Goal: Use online tool/utility: Use online tool/utility

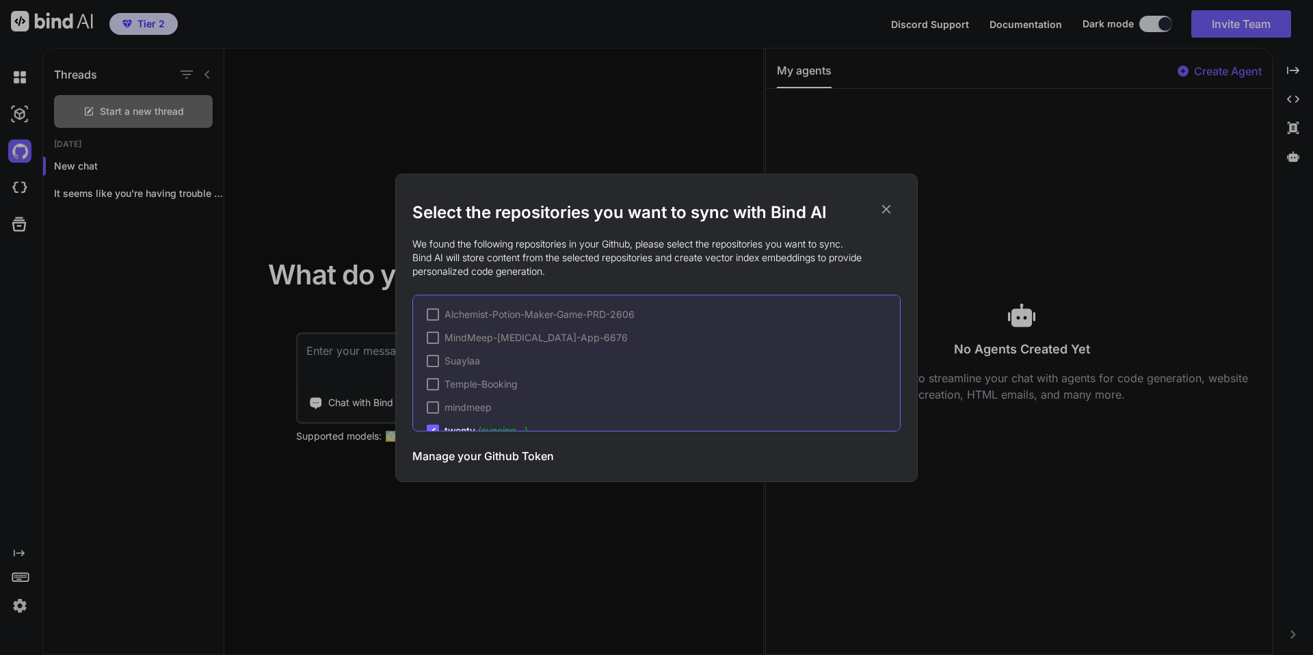
scroll to position [21, 0]
click at [887, 207] on icon at bounding box center [886, 209] width 9 height 9
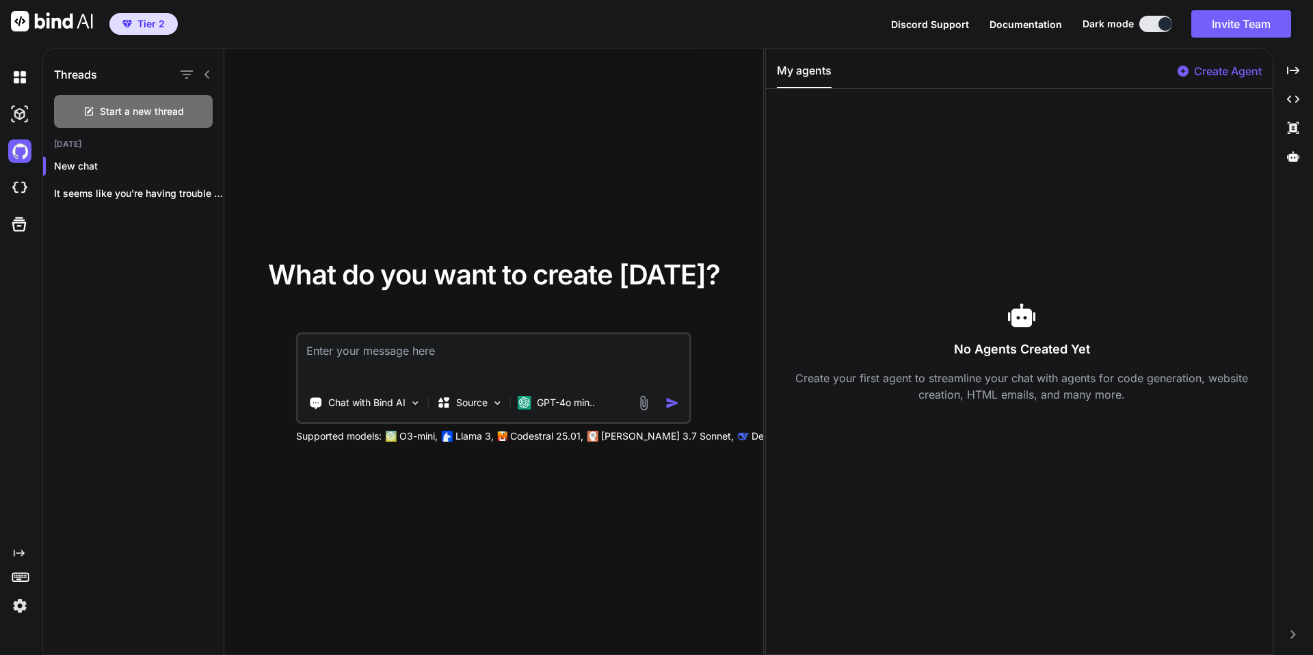
click at [404, 69] on div "What do you want to create today? Chat with Bind AI Source GPT-4o min.. Support…" at bounding box center [493, 352] width 539 height 607
click at [12, 151] on img at bounding box center [19, 151] width 23 height 23
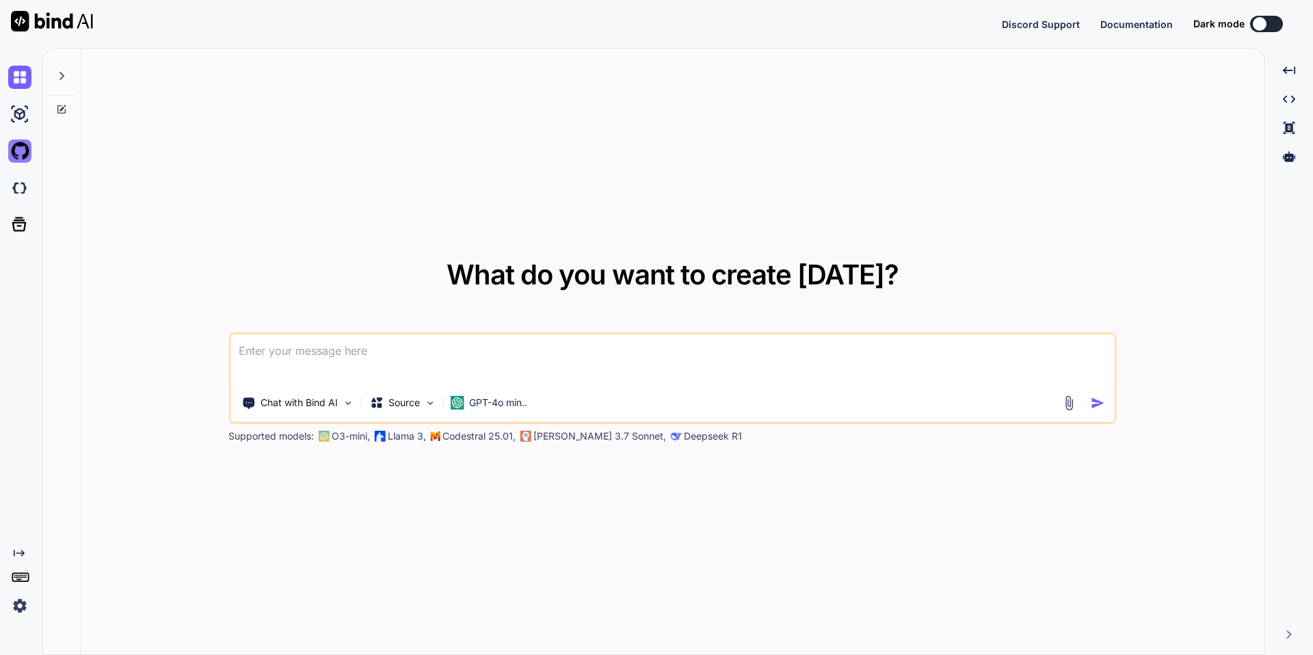
click at [20, 157] on img at bounding box center [19, 151] width 23 height 23
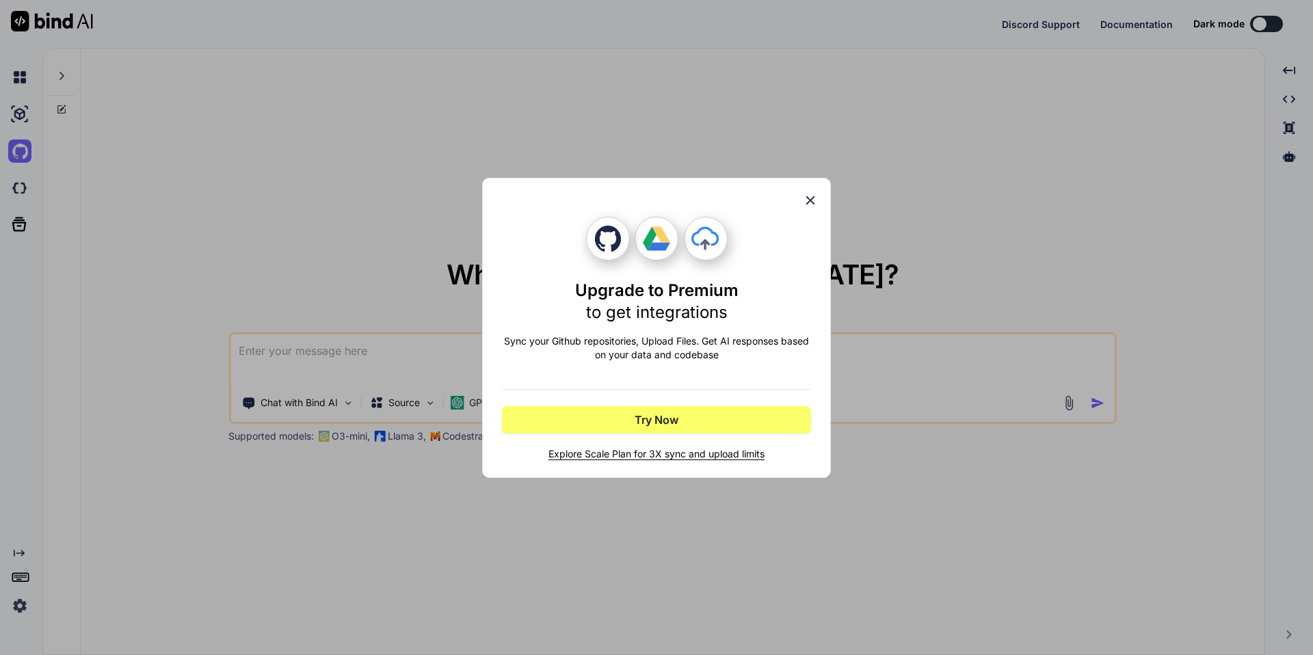
click at [818, 199] on div "Upgrade to Premium to get integrations Sync your Github repositories, Upload Fi…" at bounding box center [656, 328] width 349 height 300
click at [809, 198] on icon at bounding box center [810, 200] width 9 height 9
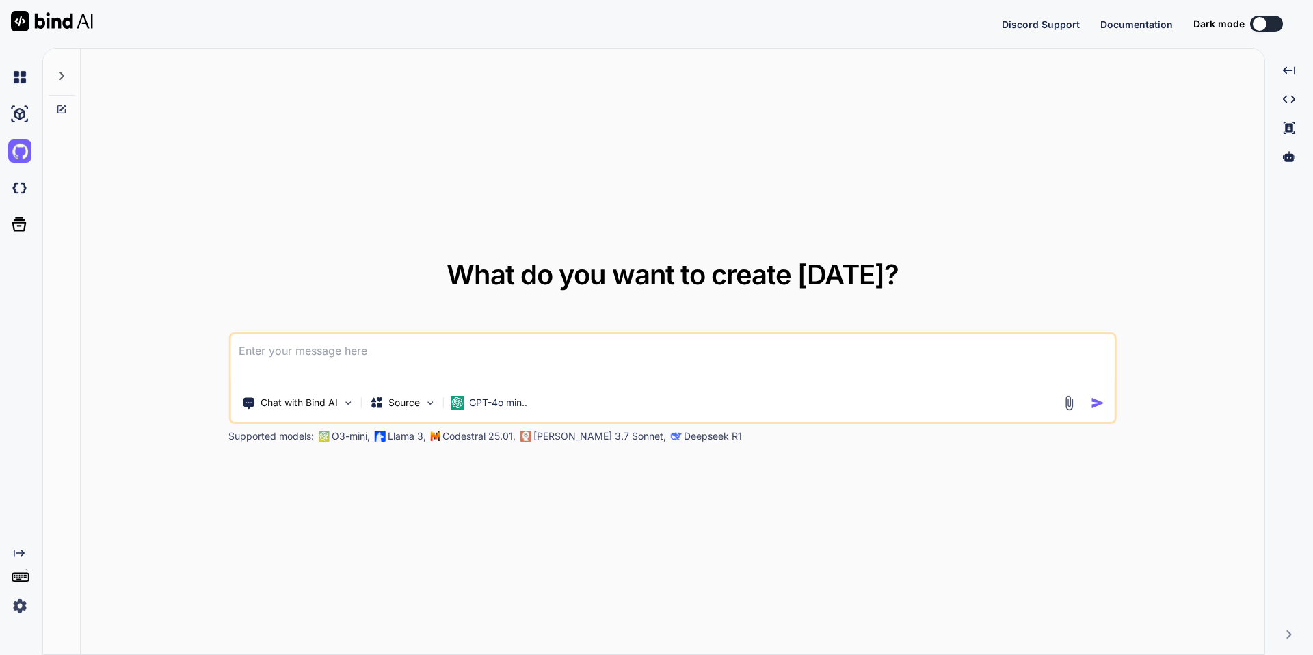
click at [24, 23] on img at bounding box center [52, 21] width 82 height 21
type textarea "x"
click at [20, 616] on img at bounding box center [19, 605] width 23 height 23
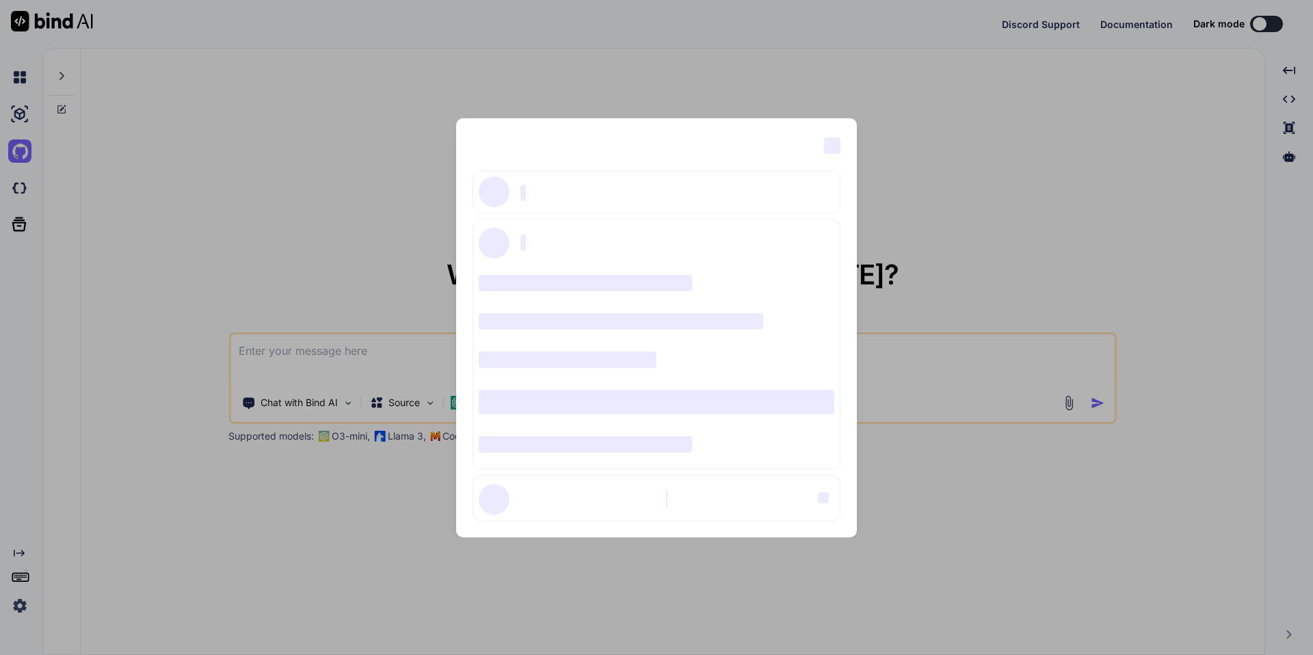
click at [839, 141] on span "‌" at bounding box center [832, 145] width 16 height 16
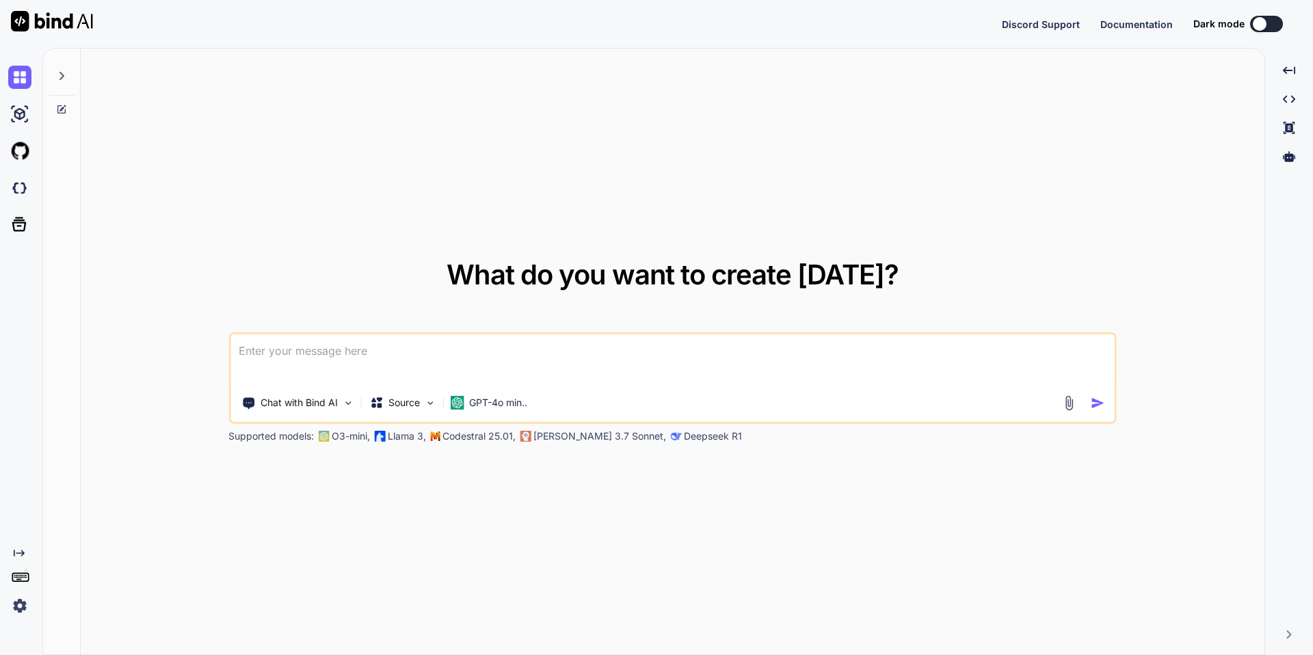
click at [20, 611] on img at bounding box center [19, 605] width 23 height 23
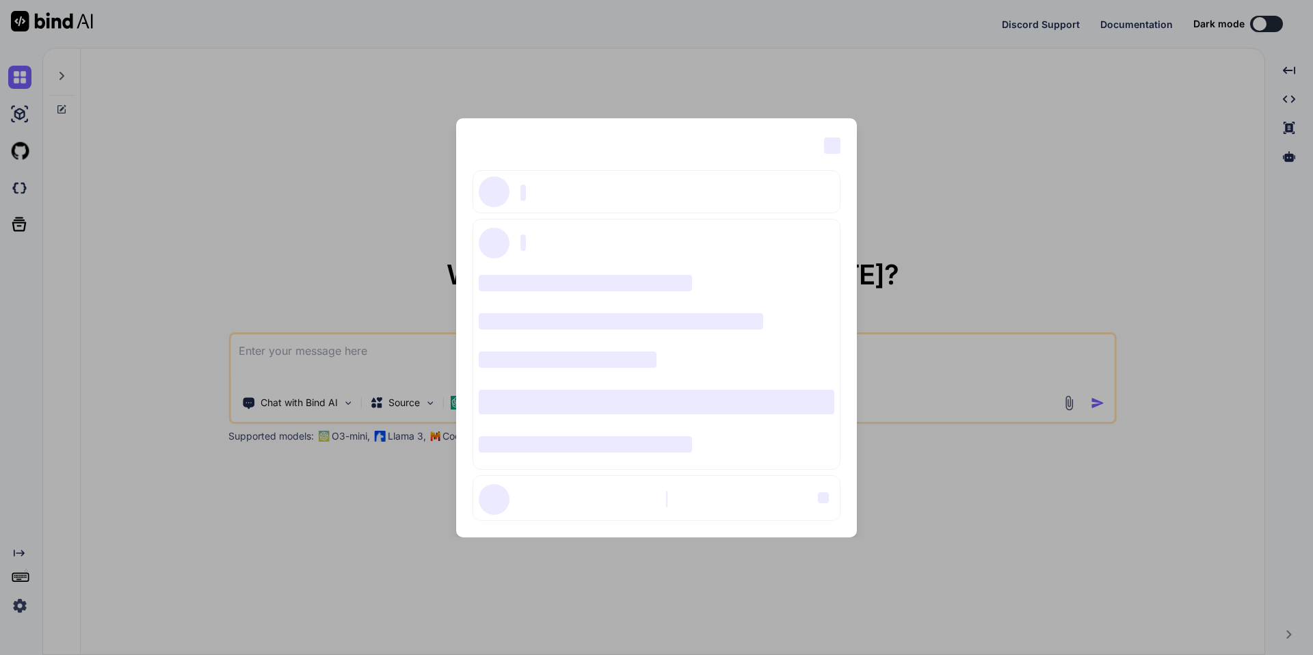
type textarea "x"
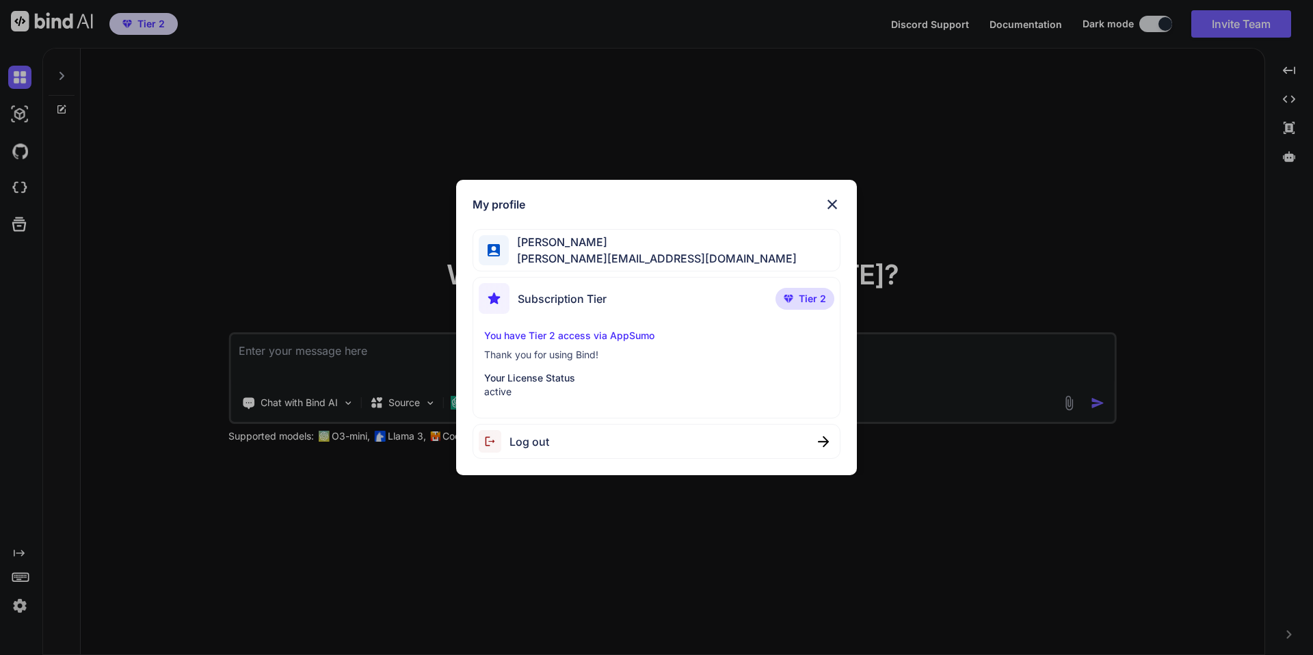
click at [380, 179] on div "My profile Steve Handley steve@dryvtech.com Subscription Tier Tier 2 You have T…" at bounding box center [656, 327] width 1313 height 655
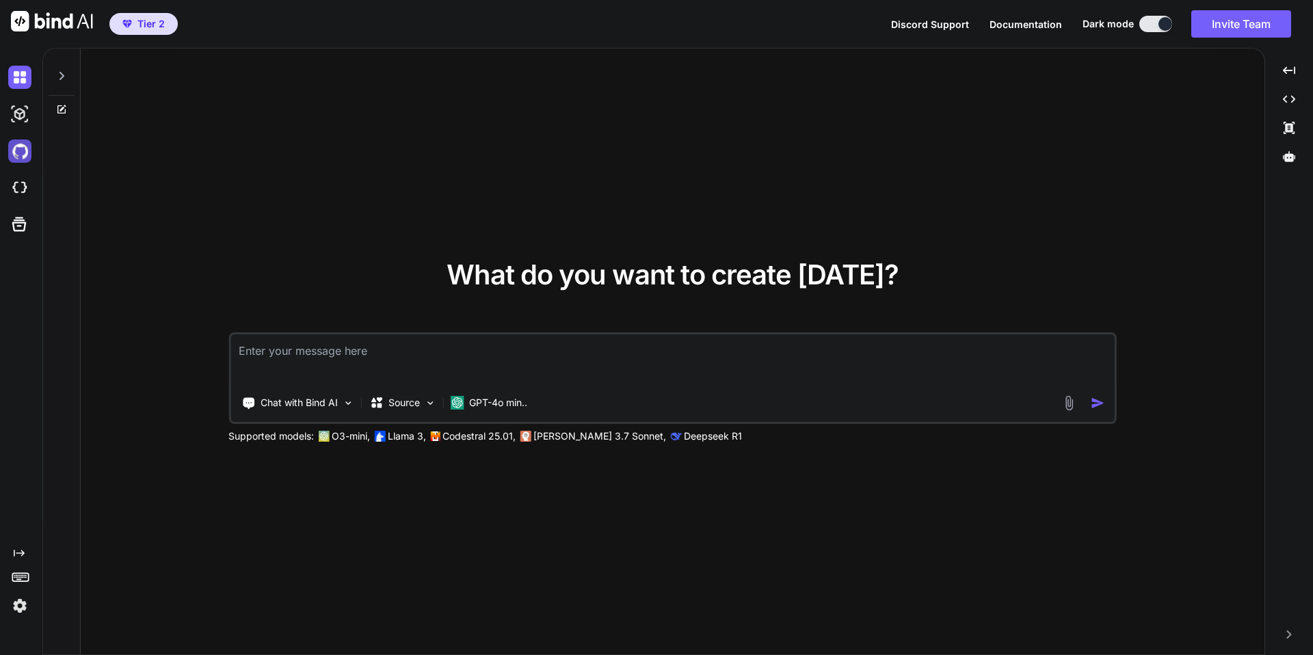
click at [24, 154] on img at bounding box center [19, 151] width 23 height 23
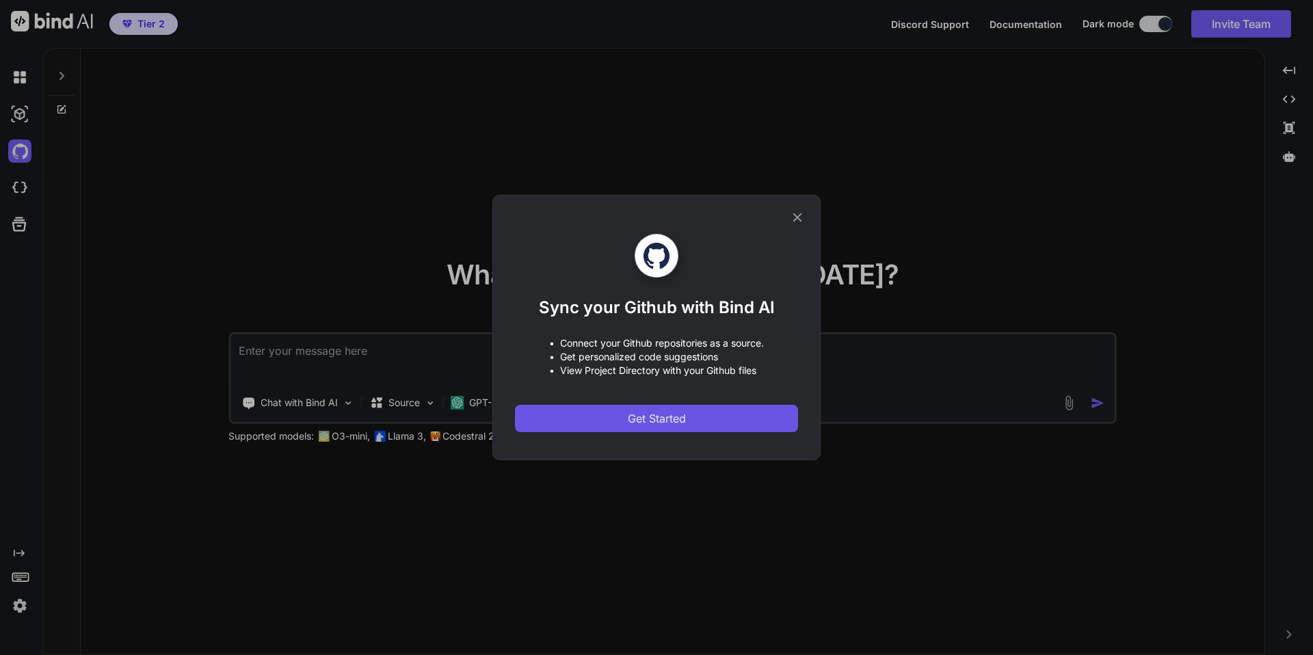
click at [650, 419] on span "Get Started" at bounding box center [657, 418] width 58 height 16
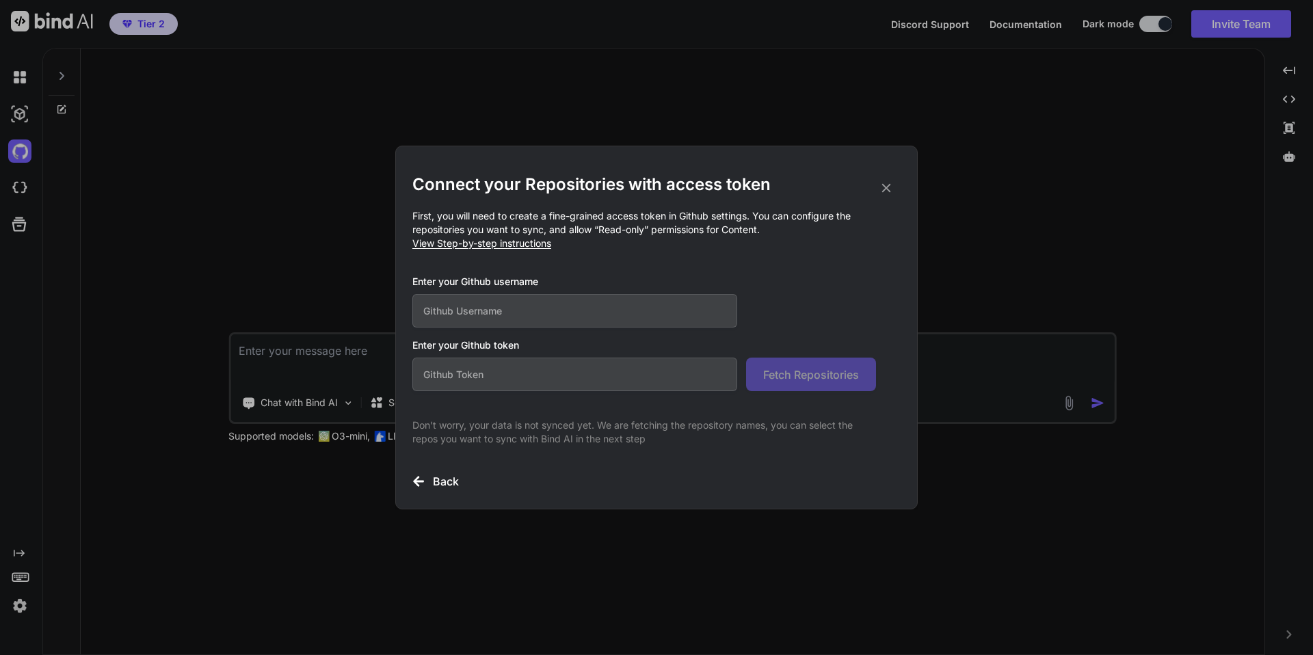
click at [886, 189] on icon at bounding box center [886, 188] width 9 height 9
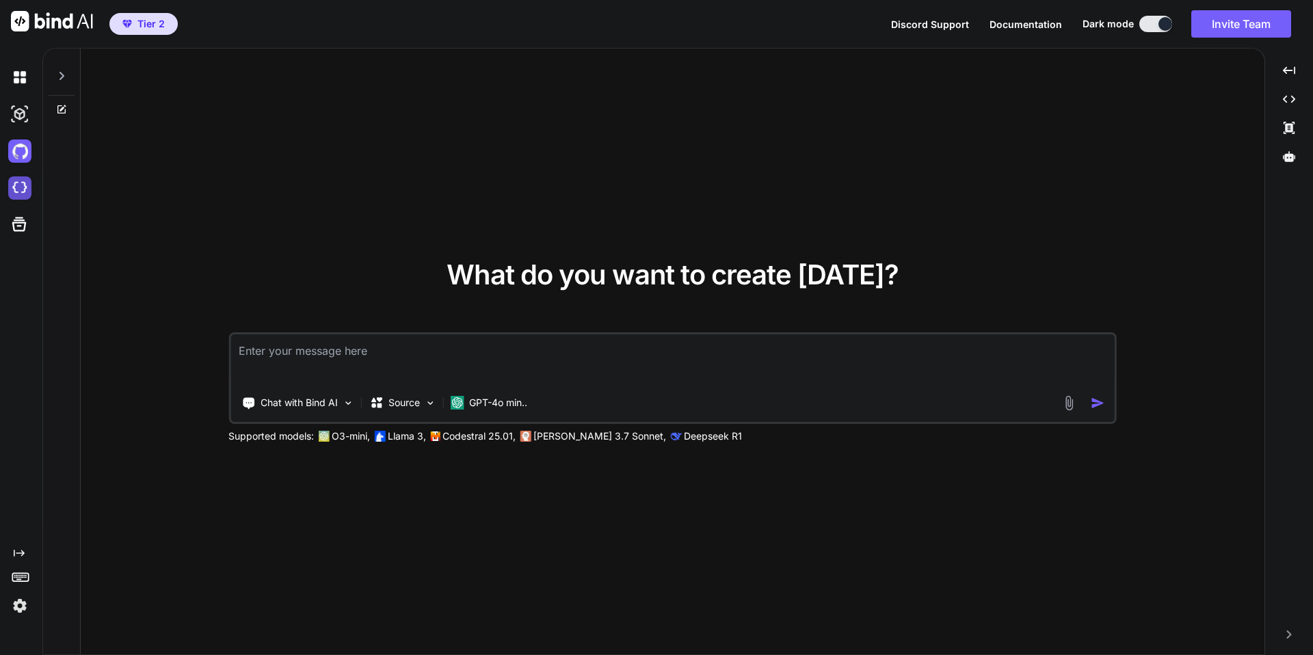
click at [21, 185] on img at bounding box center [19, 187] width 23 height 23
click at [592, 129] on div "What do you want to create today? Chat with Bind AI Source GPT-4o min.. Support…" at bounding box center [673, 352] width 1184 height 607
click at [21, 609] on img at bounding box center [19, 605] width 23 height 23
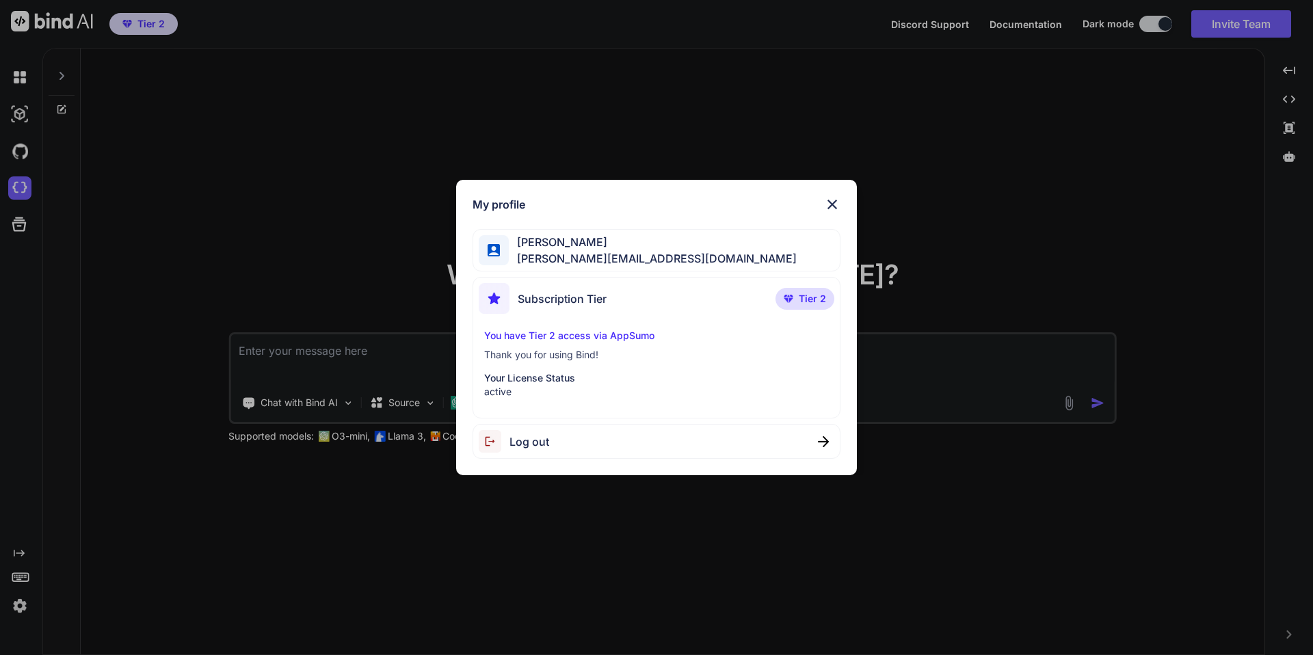
click at [173, 240] on div "My profile Steve Handley steve@dryvtech.com Subscription Tier Tier 2 You have T…" at bounding box center [656, 327] width 1313 height 655
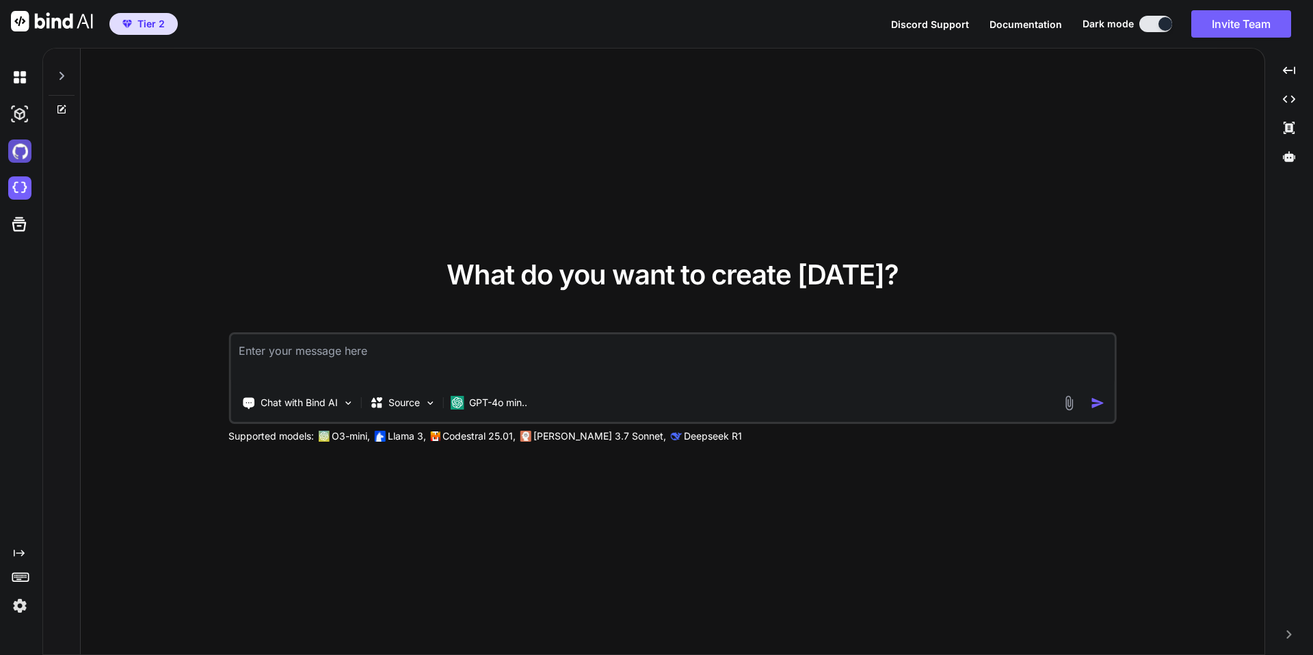
click at [17, 157] on img at bounding box center [19, 151] width 23 height 23
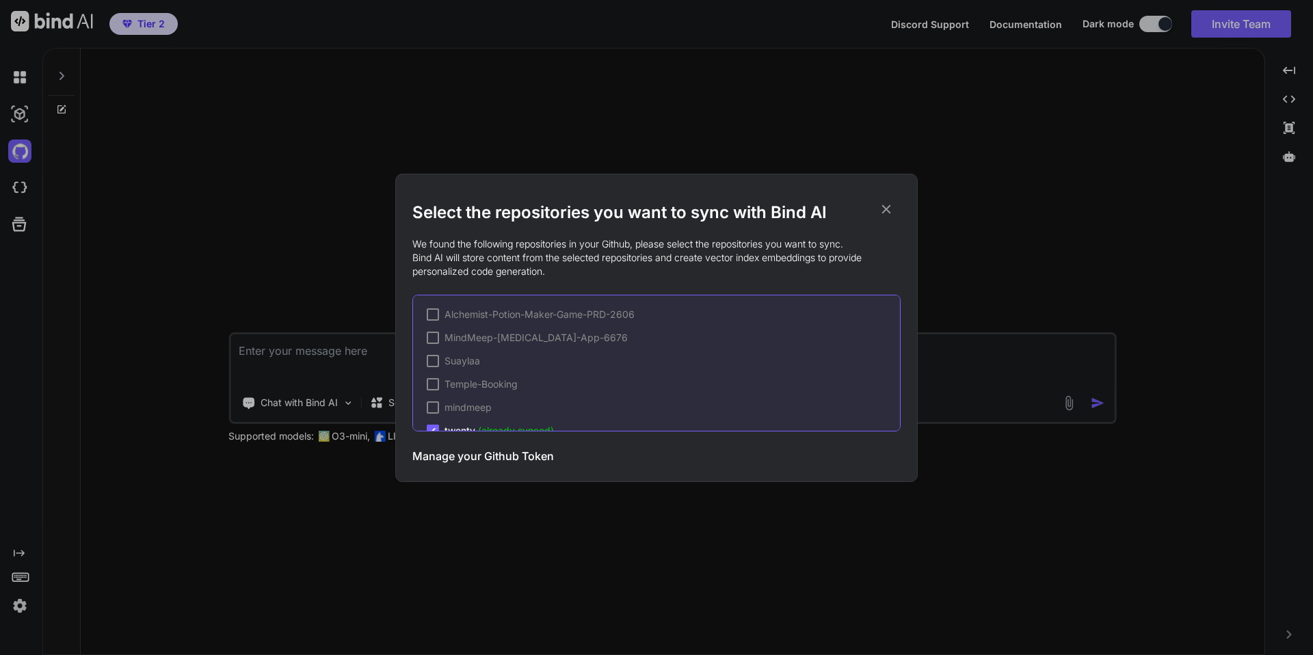
scroll to position [21, 0]
click at [518, 413] on span "(already synced)" at bounding box center [516, 410] width 76 height 12
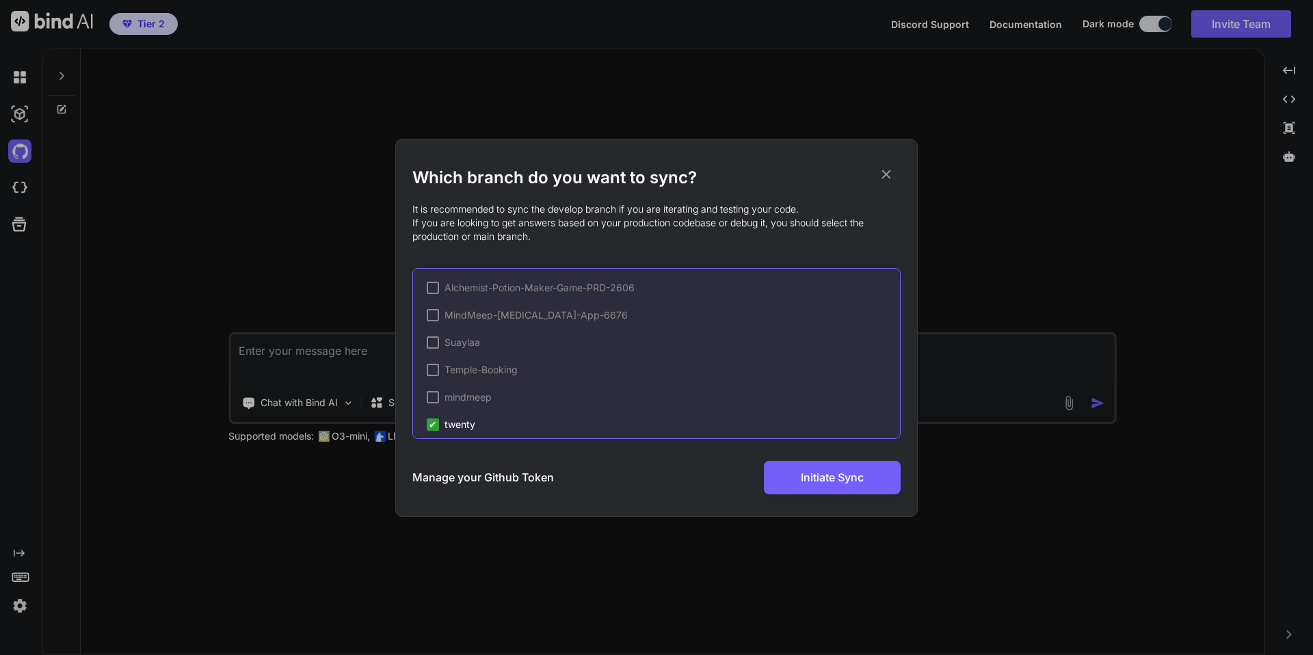
scroll to position [31, 0]
click at [883, 173] on icon at bounding box center [886, 174] width 15 height 15
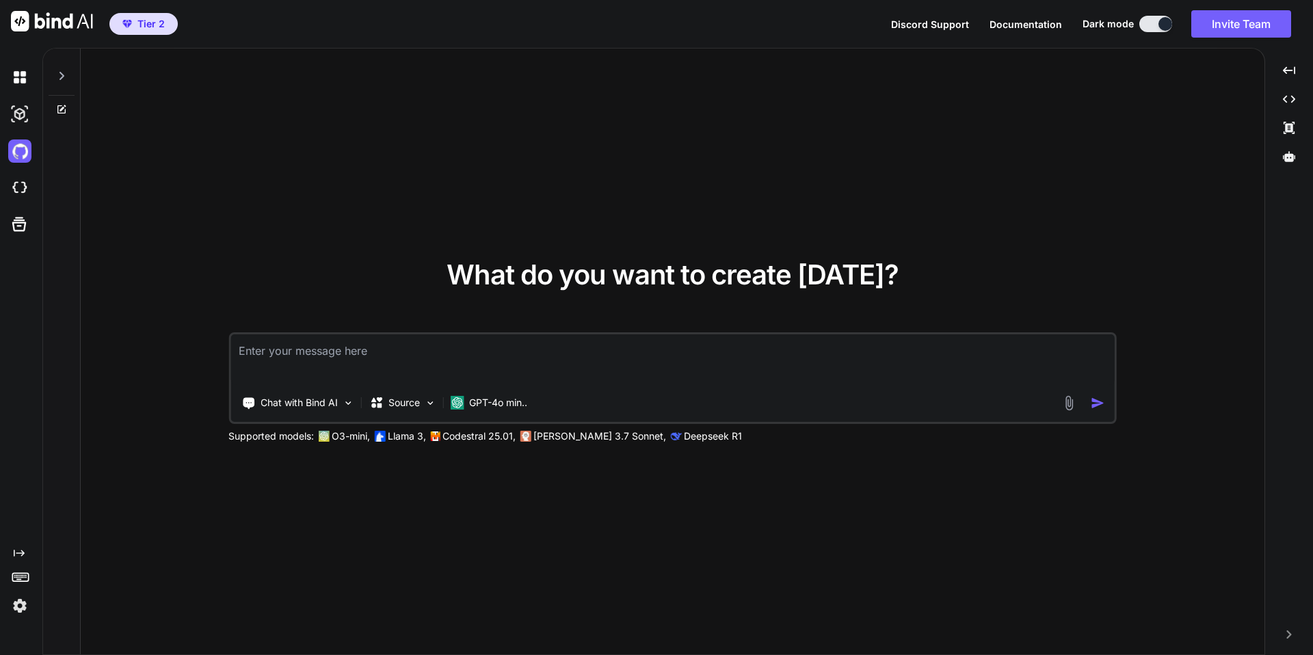
click at [473, 187] on div "What do you want to create today? Chat with Bind AI Source GPT-4o min.. Support…" at bounding box center [673, 352] width 1184 height 607
click at [426, 398] on img at bounding box center [430, 403] width 12 height 12
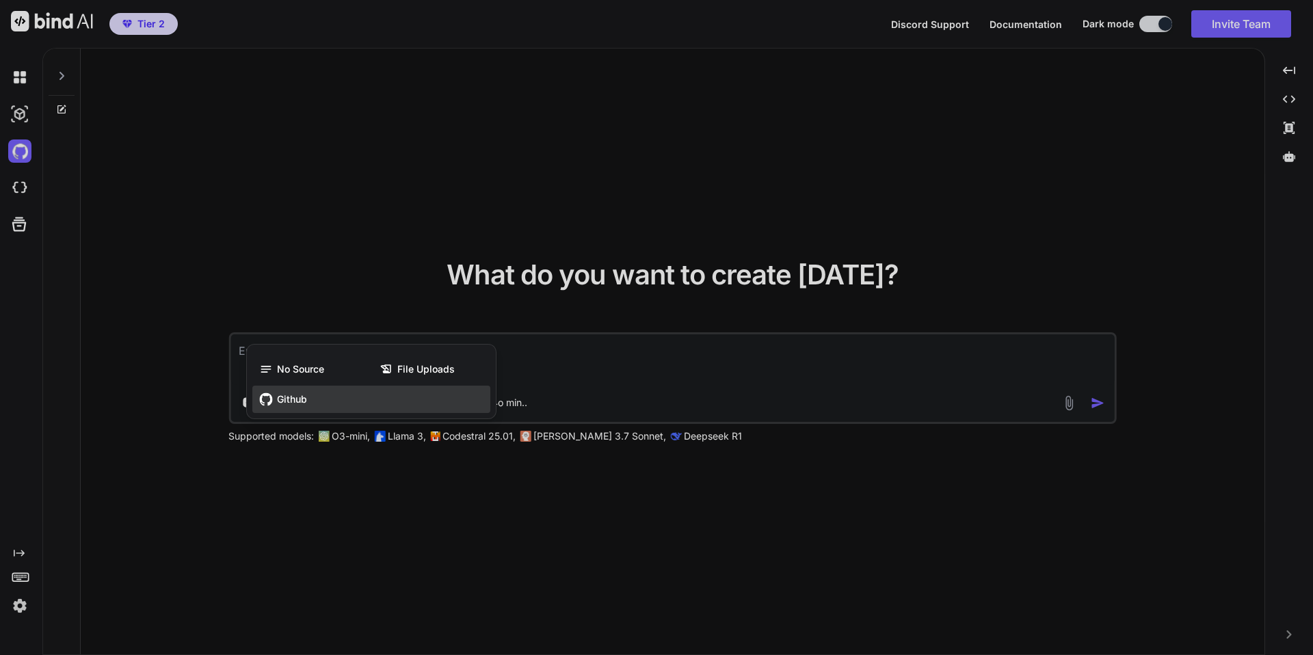
click at [350, 399] on div "Github" at bounding box center [371, 399] width 238 height 27
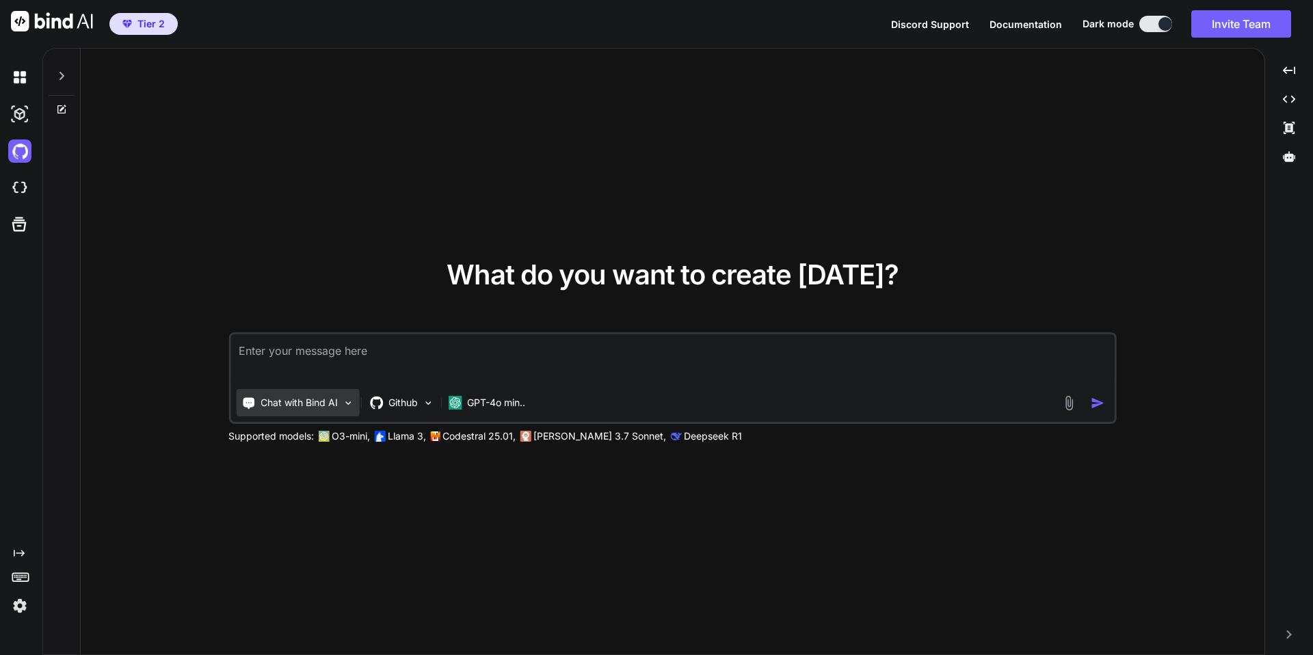
click at [349, 404] on img at bounding box center [348, 403] width 12 height 12
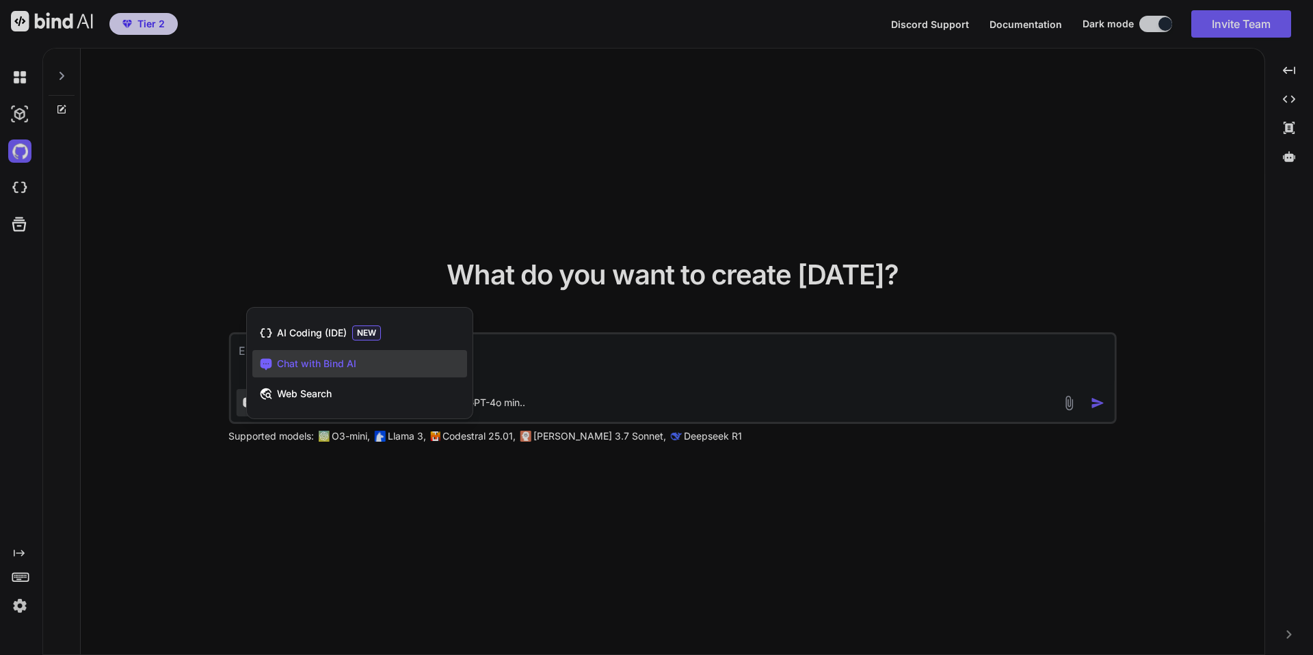
click at [337, 246] on div at bounding box center [656, 327] width 1313 height 655
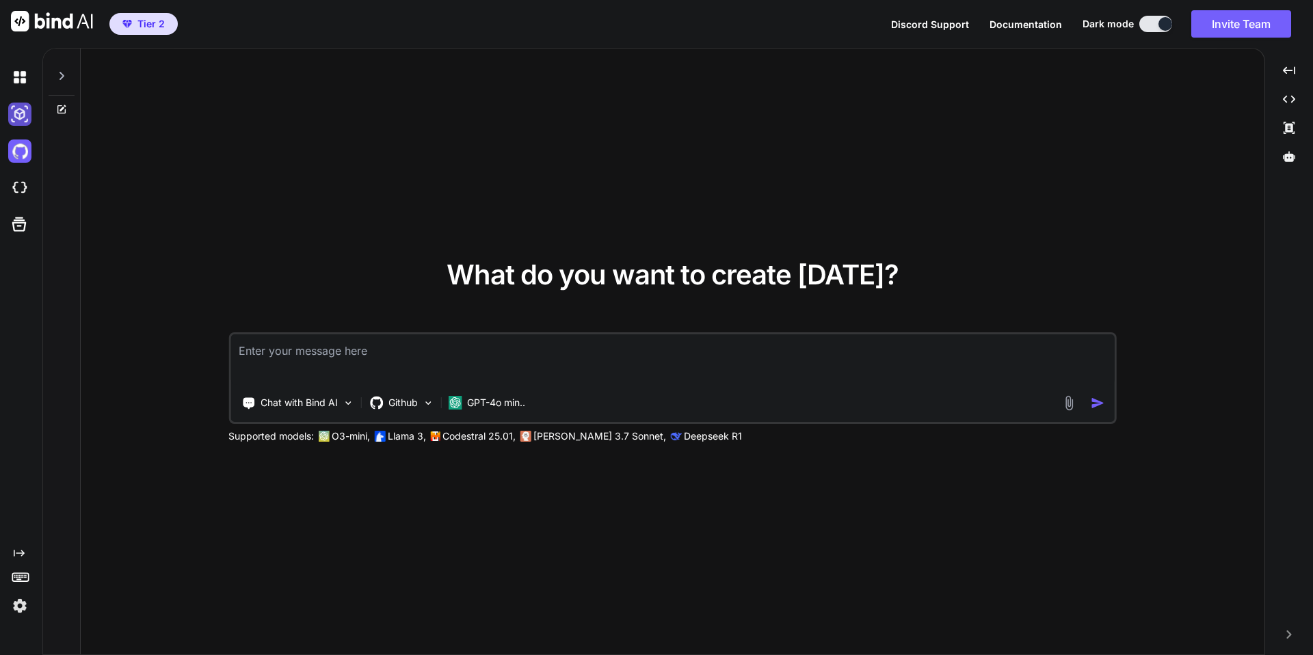
click at [22, 112] on img at bounding box center [19, 114] width 23 height 23
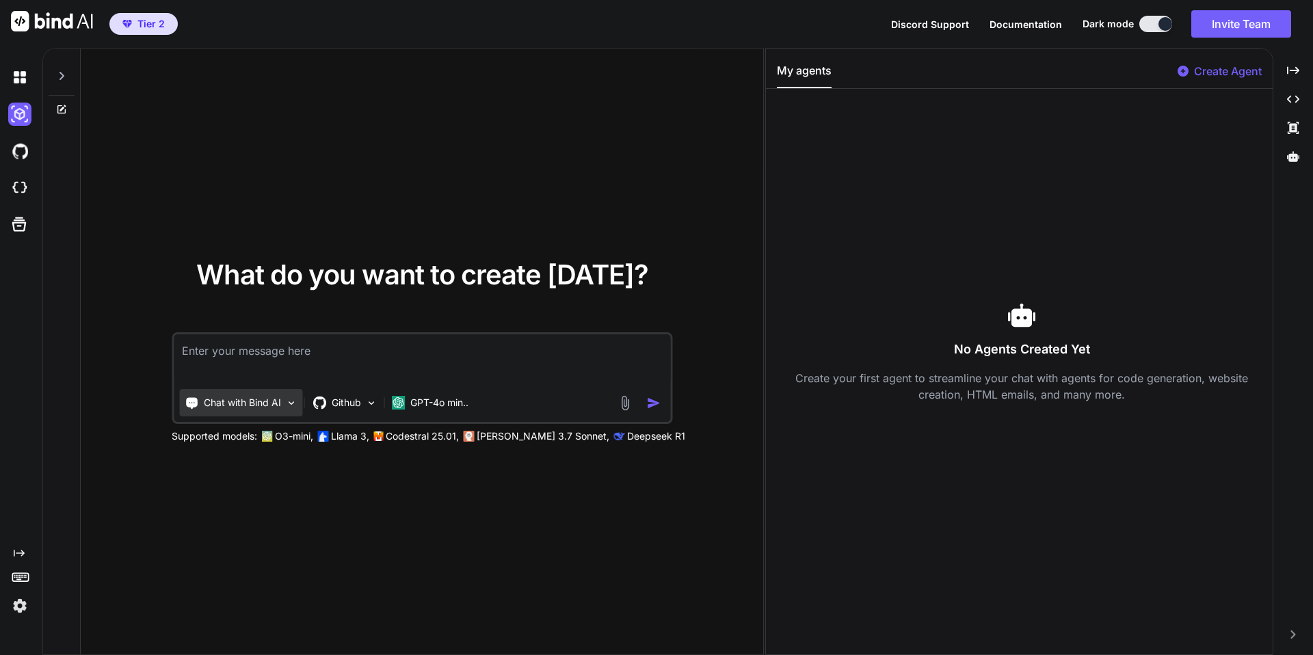
click at [278, 402] on p "Chat with Bind AI" at bounding box center [242, 403] width 77 height 14
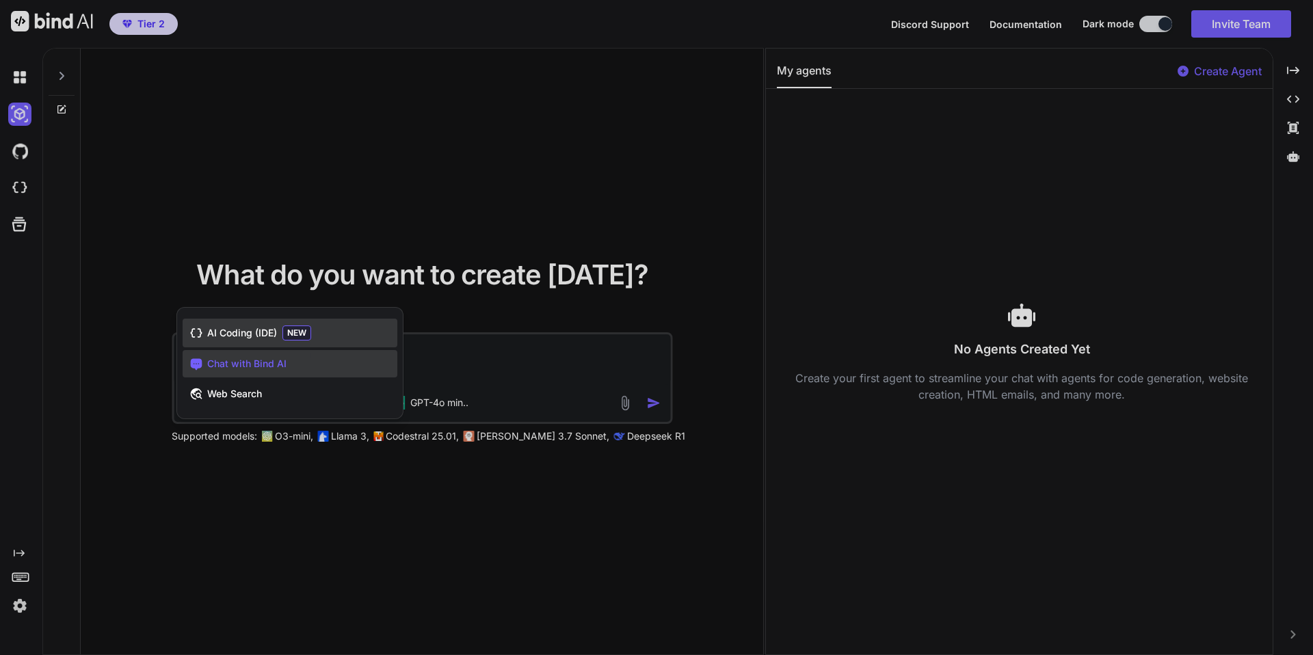
click at [257, 328] on span "AI Coding (IDE)" at bounding box center [242, 333] width 70 height 14
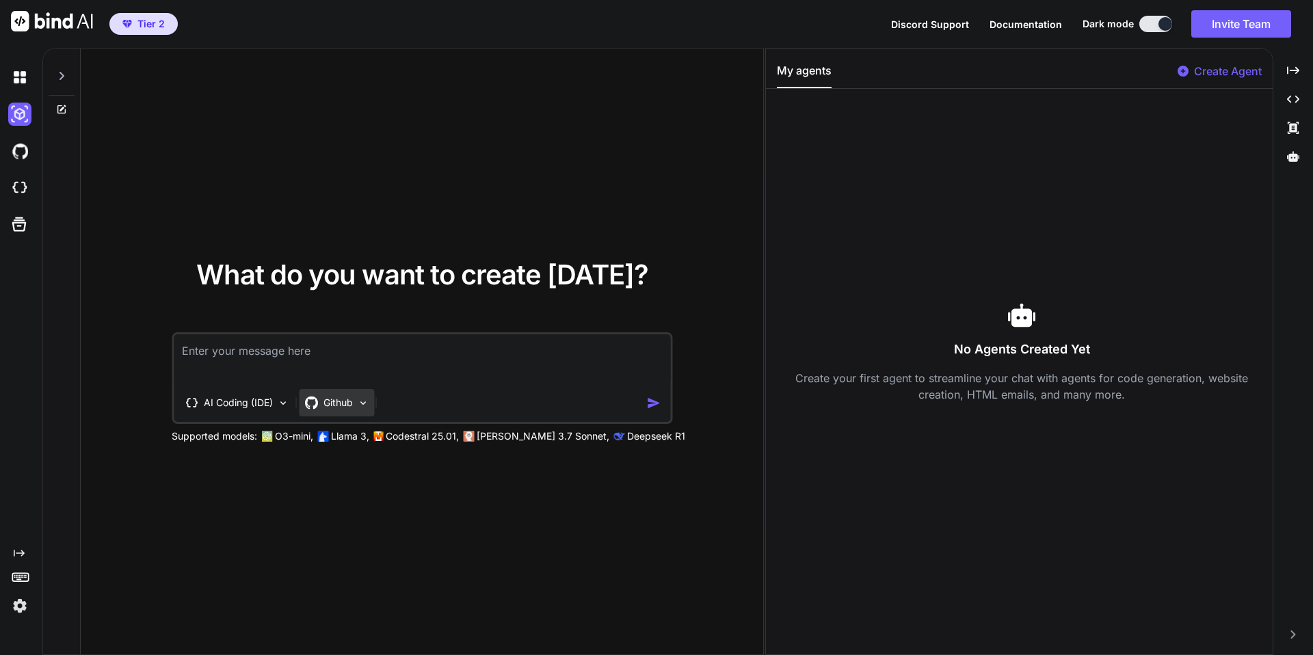
click at [354, 410] on div "Github" at bounding box center [336, 402] width 75 height 27
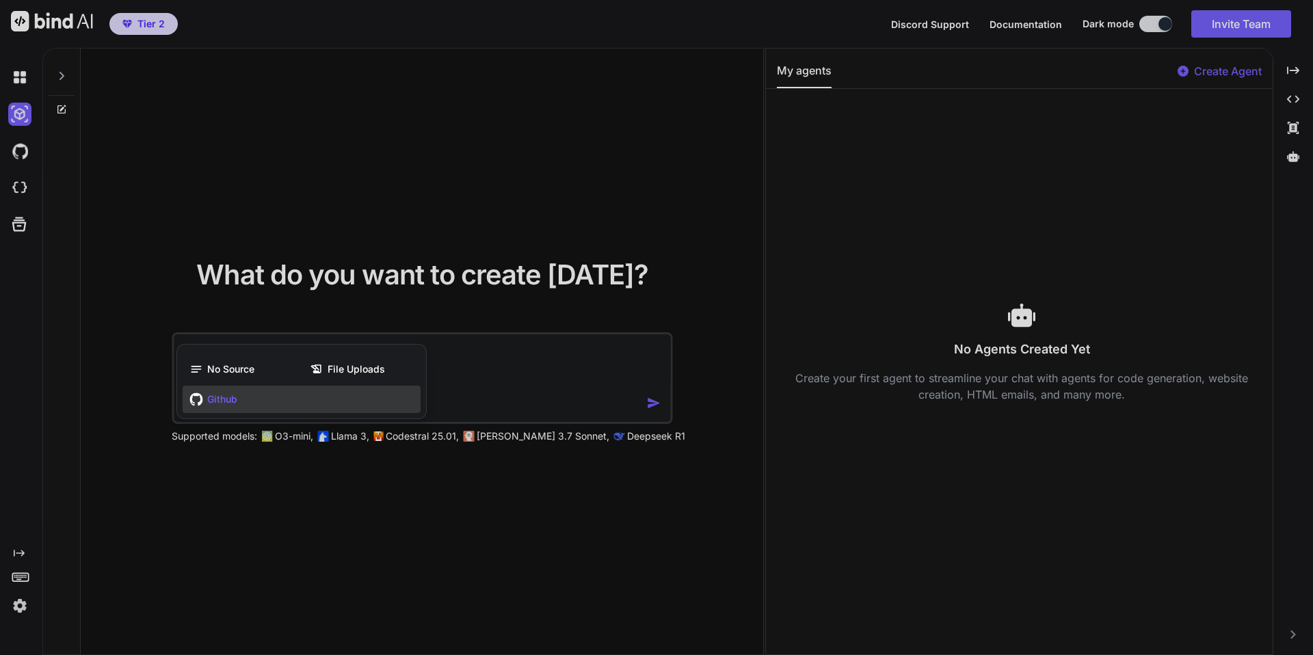
click at [334, 308] on div at bounding box center [656, 327] width 1313 height 655
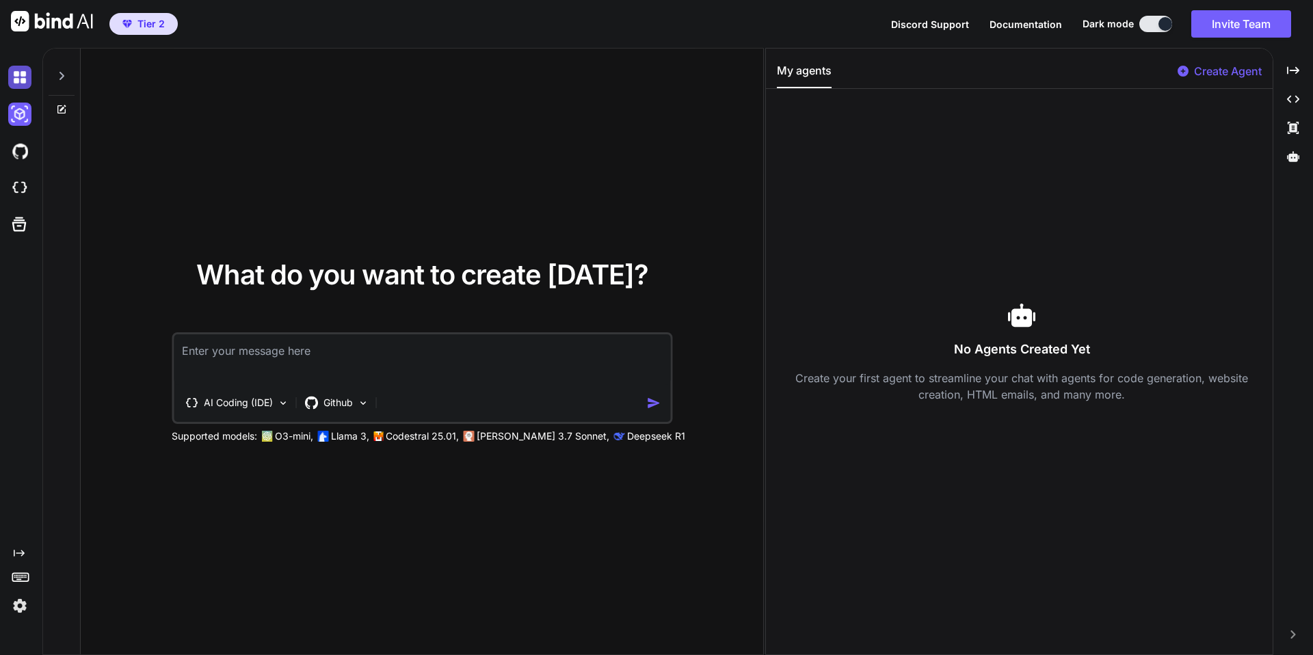
click at [18, 80] on img at bounding box center [19, 77] width 23 height 23
click at [22, 227] on icon at bounding box center [19, 224] width 19 height 19
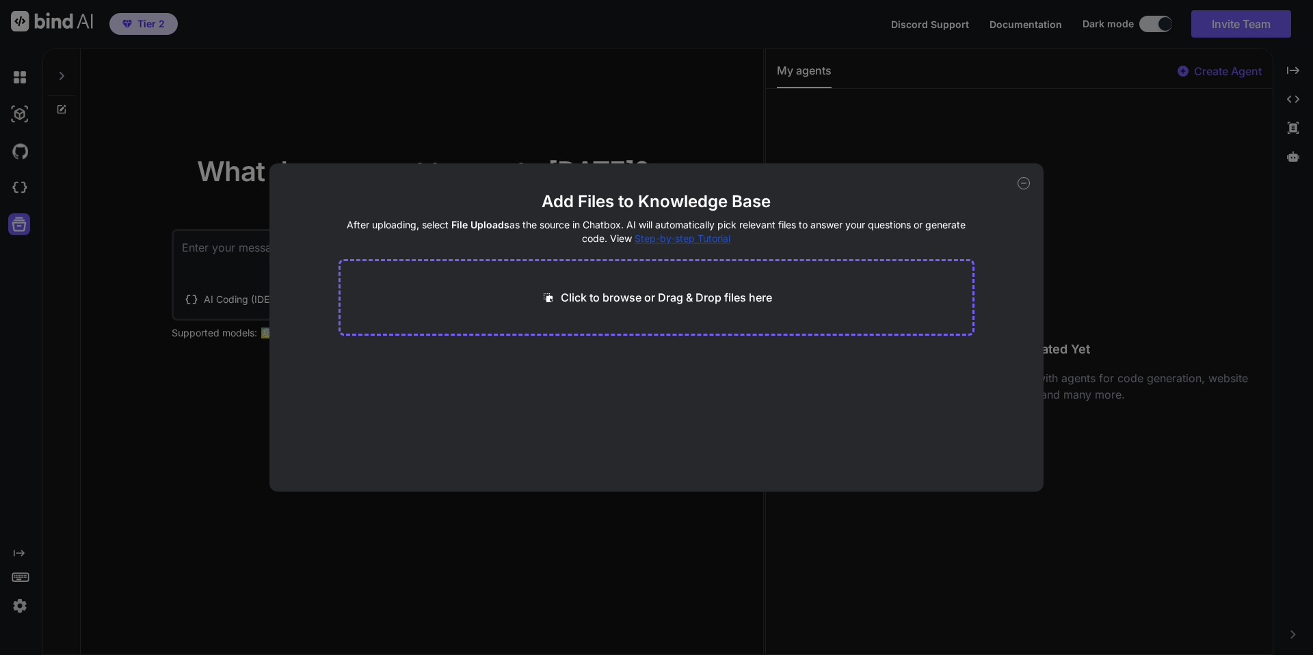
click at [1025, 184] on icon at bounding box center [1024, 183] width 12 height 12
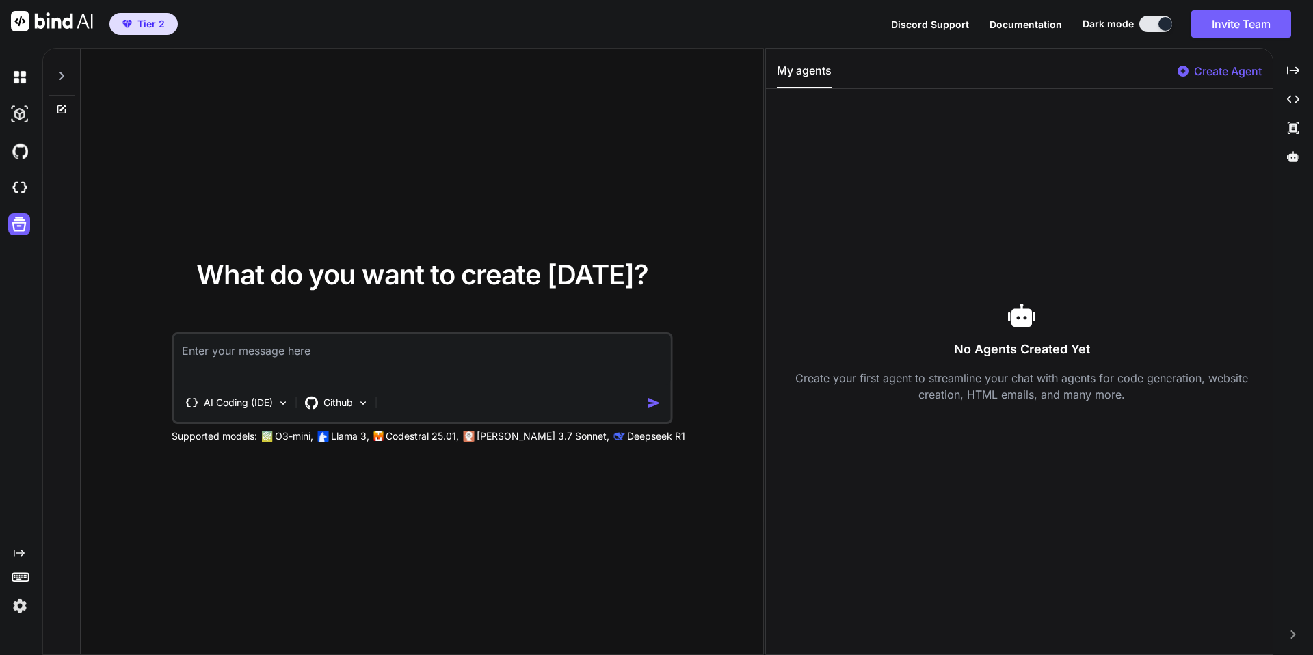
click at [521, 183] on div "What do you want to create today? AI Coding (IDE) Github Supported models: O3-m…" at bounding box center [422, 352] width 683 height 607
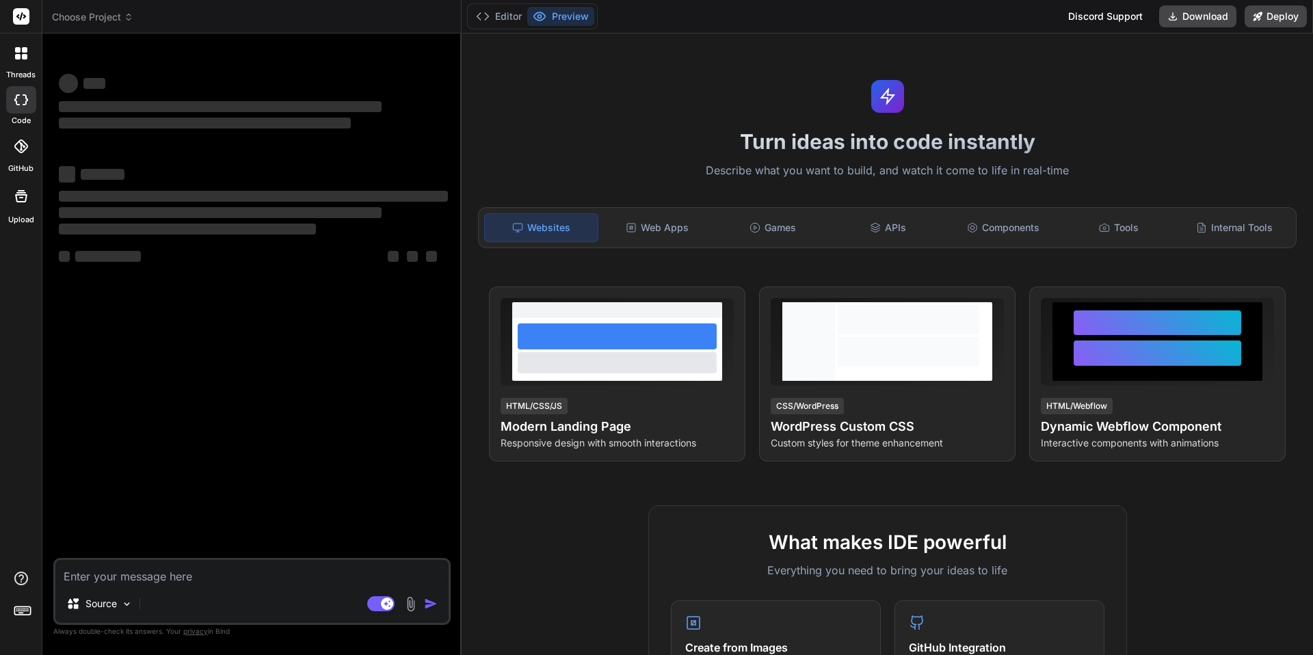
type textarea "x"
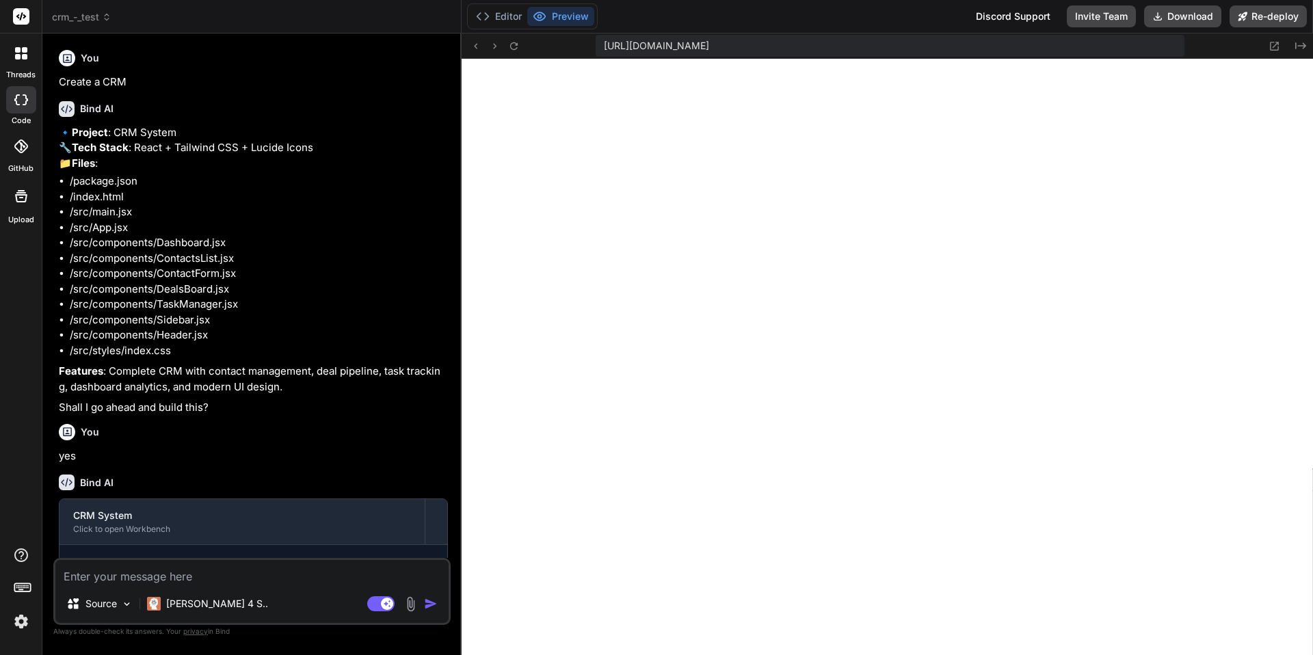
scroll to position [1469, 0]
